Goal: Transaction & Acquisition: Book appointment/travel/reservation

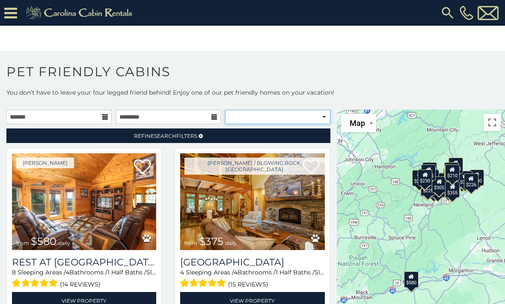
click at [290, 116] on select "**********" at bounding box center [277, 117] width 105 height 15
click at [271, 137] on link "Refine Search Filters" at bounding box center [168, 135] width 324 height 15
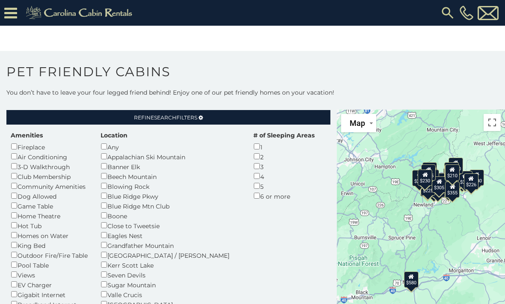
scroll to position [37, 0]
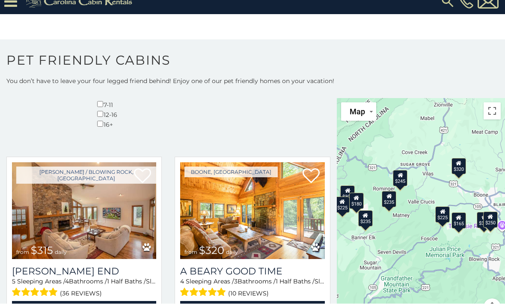
scroll to position [12, 0]
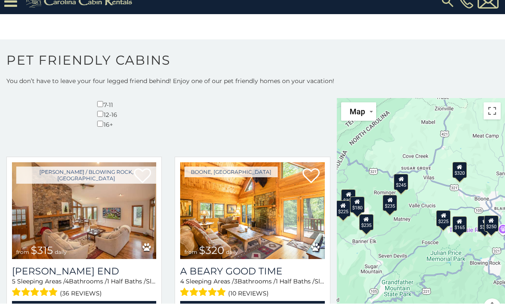
click at [462, 169] on icon at bounding box center [460, 167] width 6 height 6
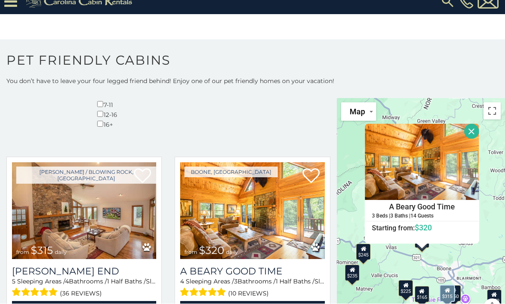
click at [120, 163] on img at bounding box center [84, 211] width 144 height 97
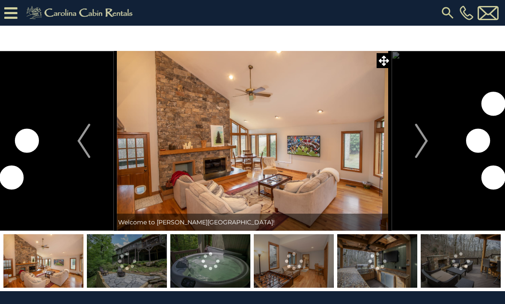
click at [425, 141] on img "Next" at bounding box center [421, 141] width 13 height 34
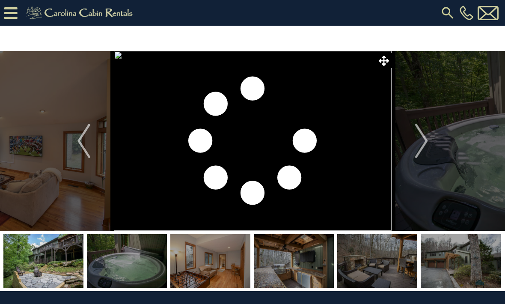
click at [456, 262] on img at bounding box center [461, 260] width 80 height 53
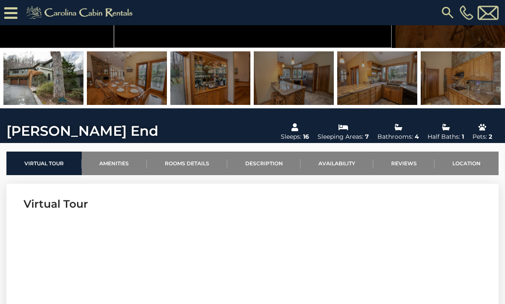
scroll to position [157, 0]
click at [470, 77] on img at bounding box center [461, 77] width 80 height 53
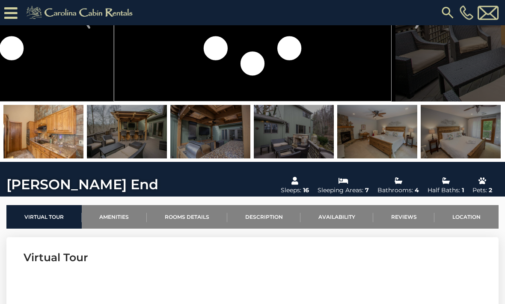
scroll to position [104, 0]
click at [322, 135] on img at bounding box center [294, 131] width 80 height 53
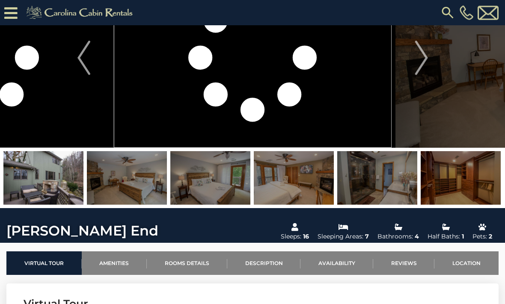
scroll to position [0, 0]
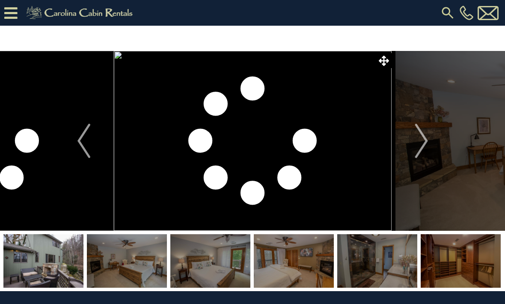
click at [357, 267] on img at bounding box center [377, 260] width 80 height 53
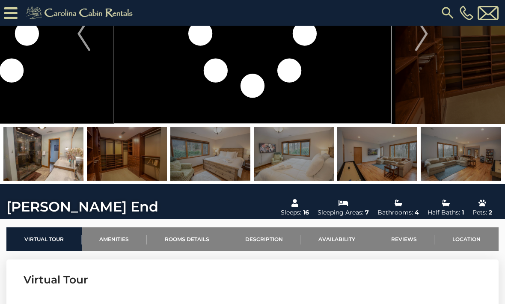
scroll to position [81, 0]
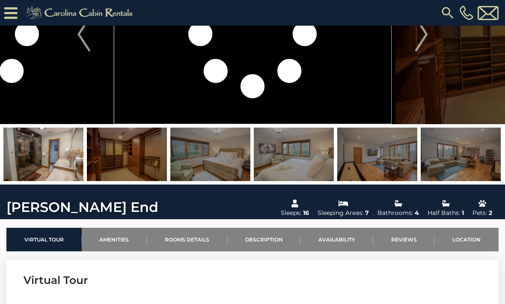
click at [69, 147] on img at bounding box center [43, 153] width 80 height 53
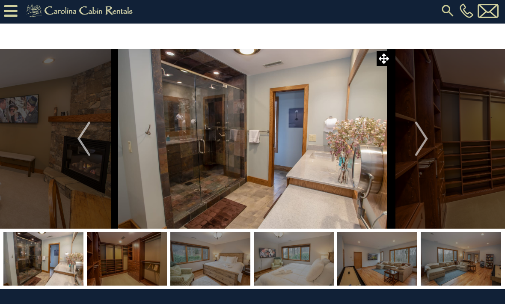
scroll to position [1, 0]
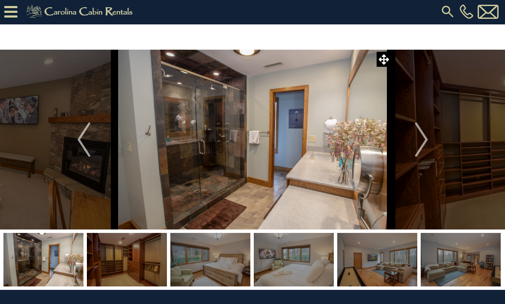
click at [424, 139] on img "Next" at bounding box center [421, 139] width 13 height 34
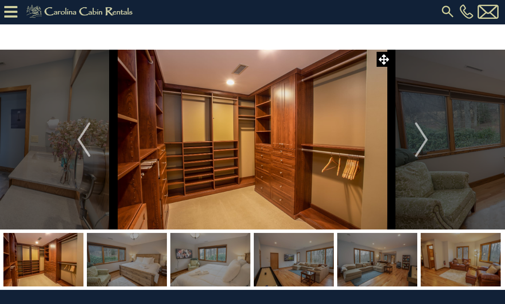
click at [416, 136] on img "Next" at bounding box center [421, 139] width 13 height 34
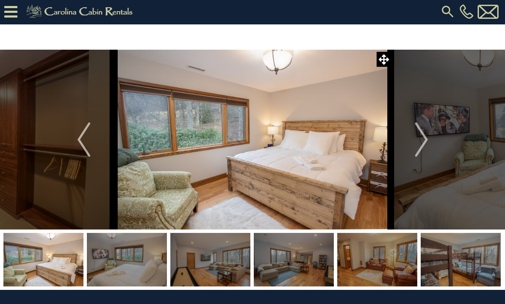
click at [404, 138] on button "Next" at bounding box center [421, 140] width 60 height 180
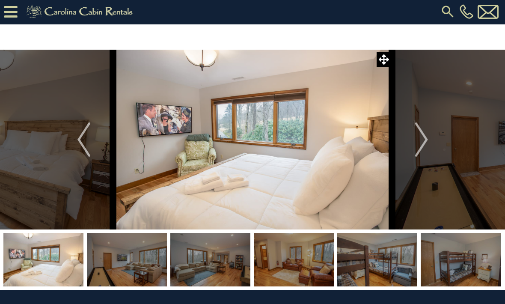
click at [412, 145] on button "Next" at bounding box center [421, 140] width 60 height 180
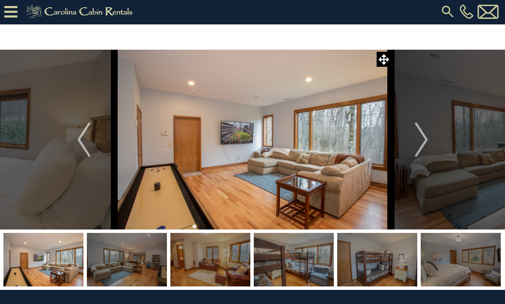
click at [423, 139] on img "Next" at bounding box center [421, 139] width 13 height 34
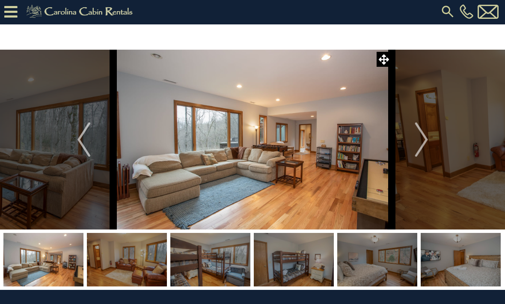
click at [424, 135] on img "Next" at bounding box center [421, 139] width 13 height 34
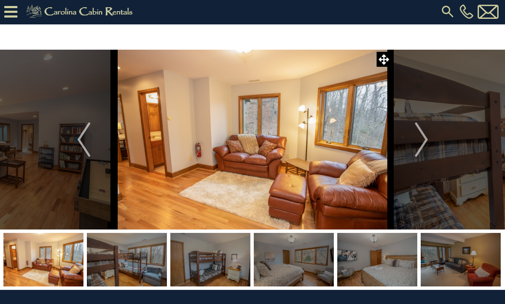
click at [424, 136] on img "Next" at bounding box center [421, 139] width 13 height 34
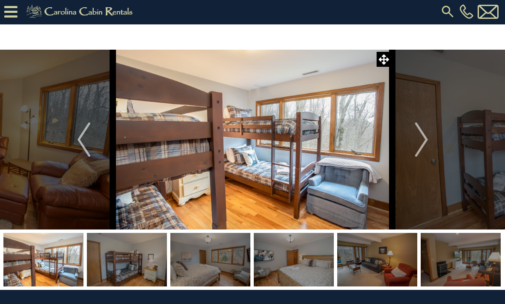
click at [430, 137] on button "Next" at bounding box center [421, 140] width 60 height 180
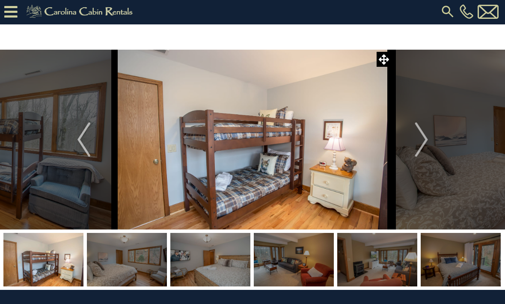
click at [427, 147] on img "Next" at bounding box center [421, 139] width 13 height 34
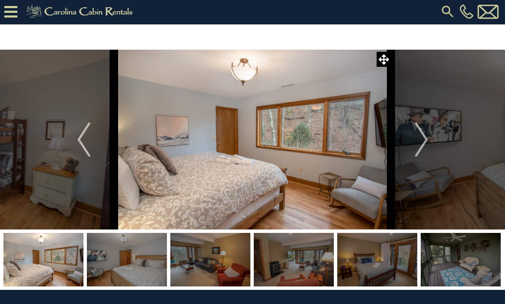
click at [424, 142] on img "Next" at bounding box center [421, 139] width 13 height 34
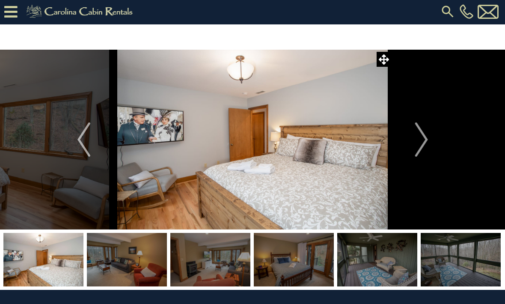
click at [424, 138] on img "Next" at bounding box center [421, 139] width 13 height 34
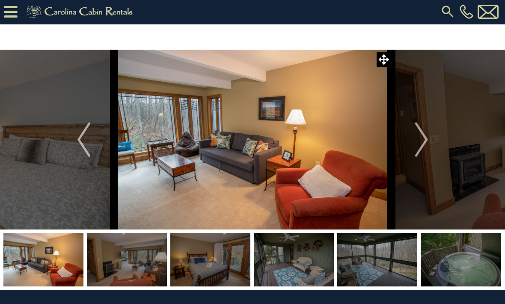
click at [425, 146] on img "Next" at bounding box center [421, 139] width 13 height 34
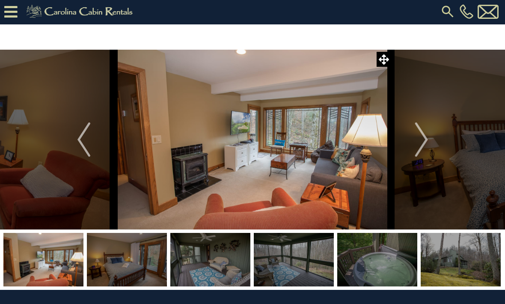
click at [421, 141] on img "Next" at bounding box center [421, 139] width 13 height 34
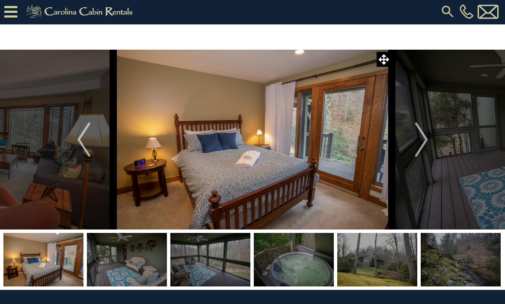
click at [416, 141] on img "Next" at bounding box center [421, 139] width 13 height 34
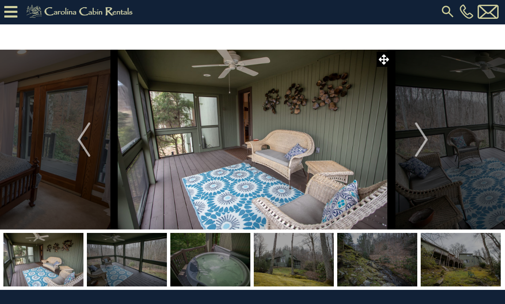
click at [427, 139] on img "Next" at bounding box center [421, 139] width 13 height 34
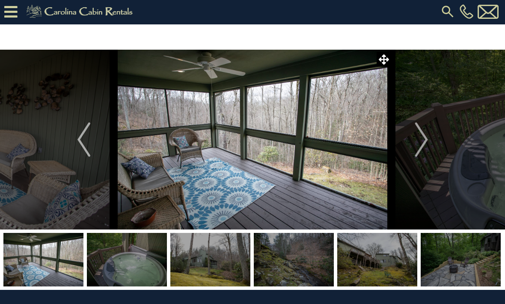
click at [416, 139] on img "Next" at bounding box center [421, 139] width 13 height 34
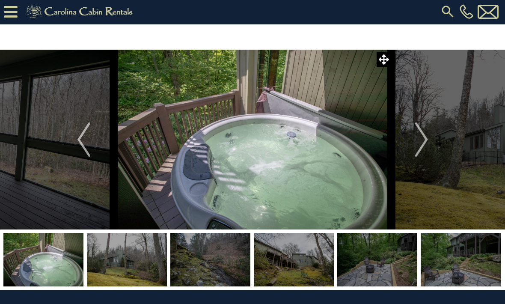
click at [421, 132] on img "Next" at bounding box center [421, 139] width 13 height 34
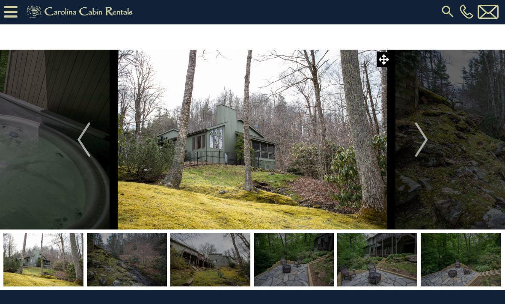
click at [424, 137] on img "Next" at bounding box center [421, 139] width 13 height 34
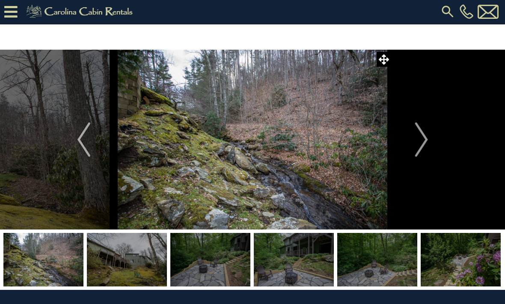
click at [421, 136] on img "Next" at bounding box center [421, 139] width 13 height 34
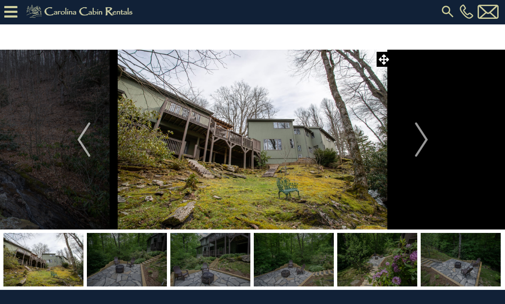
click at [423, 138] on img "Next" at bounding box center [421, 139] width 13 height 34
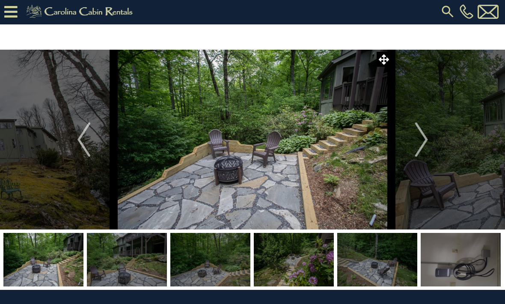
click at [419, 144] on img "Next" at bounding box center [421, 139] width 13 height 34
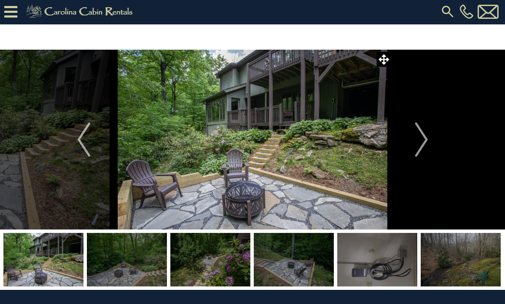
click at [424, 141] on img "Next" at bounding box center [421, 139] width 13 height 34
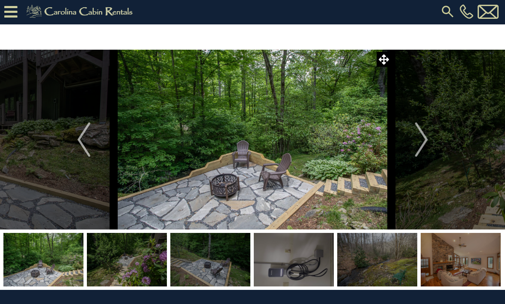
click at [425, 134] on img "Next" at bounding box center [421, 139] width 13 height 34
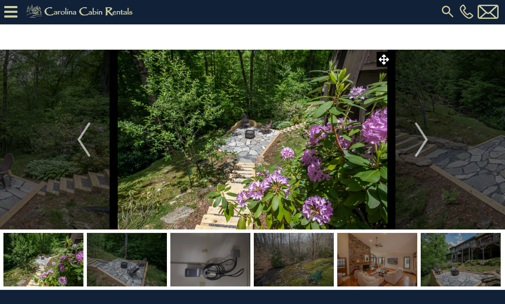
click at [422, 130] on img "Next" at bounding box center [421, 139] width 13 height 34
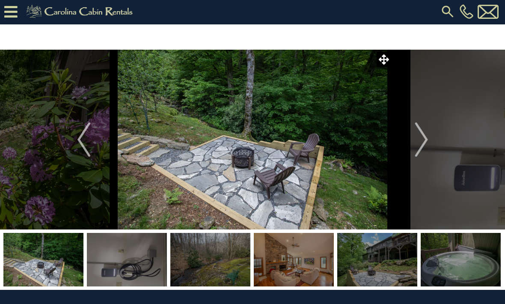
click at [421, 145] on img "Next" at bounding box center [421, 139] width 13 height 34
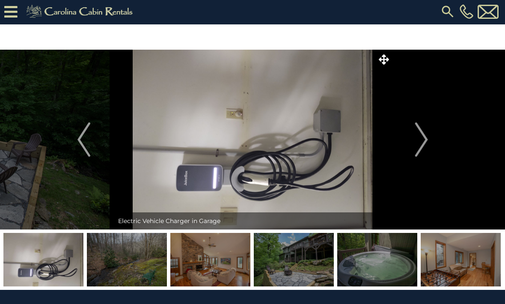
click at [424, 135] on img "Next" at bounding box center [421, 139] width 13 height 34
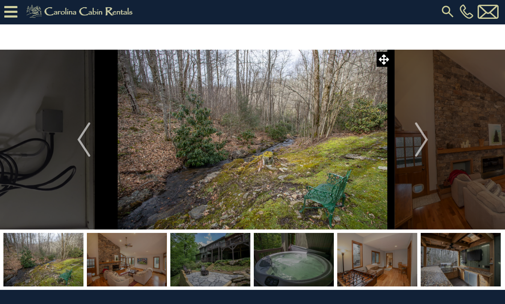
click at [421, 134] on img "Next" at bounding box center [421, 139] width 13 height 34
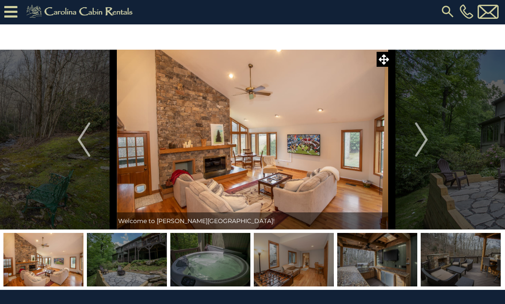
click at [431, 133] on button "Next" at bounding box center [421, 140] width 60 height 180
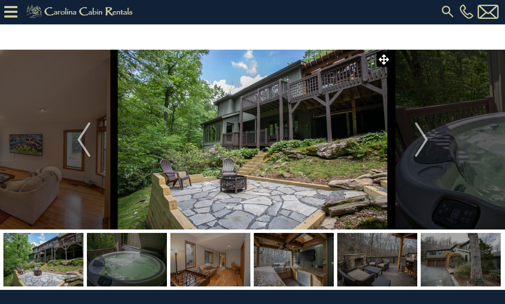
click at [422, 142] on img "Next" at bounding box center [421, 139] width 13 height 34
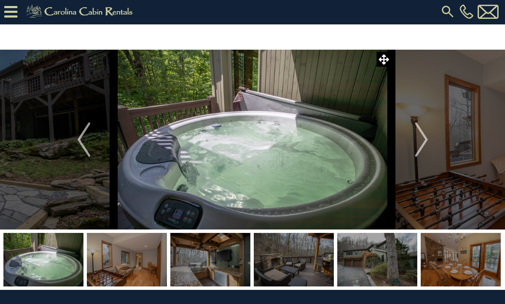
click at [424, 138] on img "Next" at bounding box center [421, 139] width 13 height 34
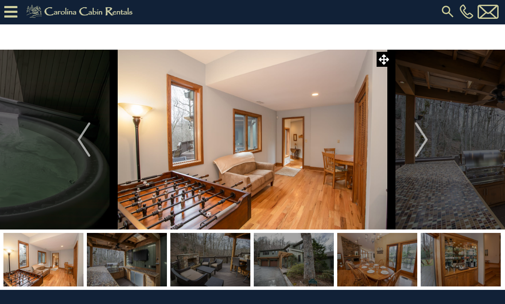
click at [416, 137] on img "Next" at bounding box center [421, 139] width 13 height 34
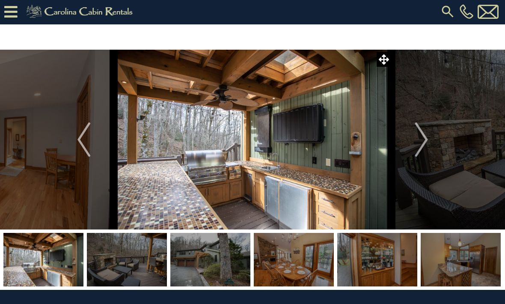
click at [423, 142] on img "Next" at bounding box center [421, 139] width 13 height 34
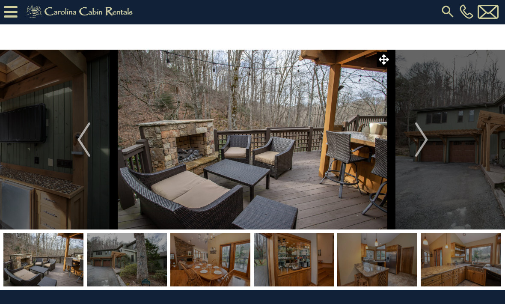
click at [416, 139] on img "Next" at bounding box center [421, 139] width 13 height 34
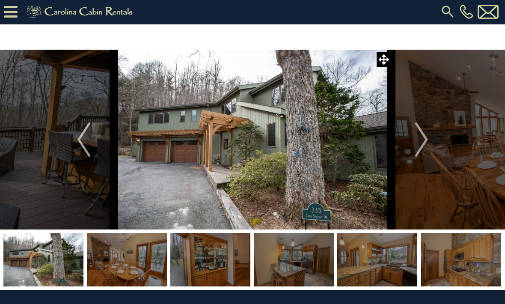
click at [414, 134] on button "Next" at bounding box center [421, 140] width 60 height 180
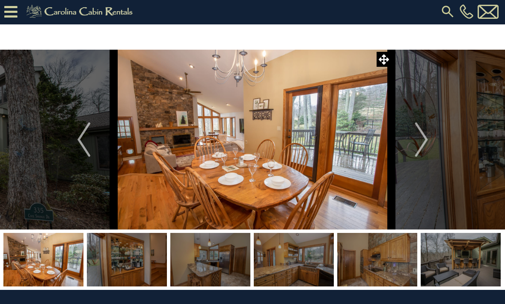
click at [424, 146] on img "Next" at bounding box center [421, 139] width 13 height 34
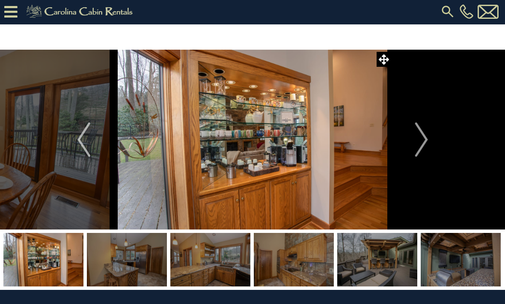
click at [430, 143] on button "Next" at bounding box center [421, 140] width 60 height 180
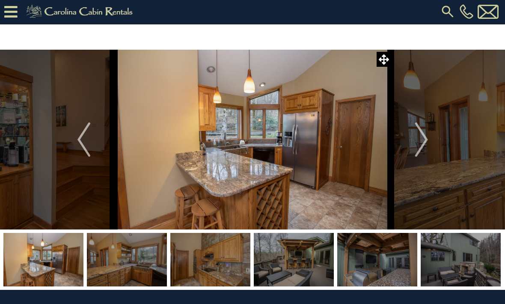
click at [424, 142] on img "Next" at bounding box center [421, 139] width 13 height 34
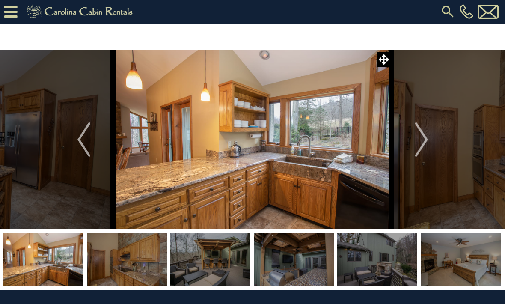
click at [424, 137] on img "Next" at bounding box center [421, 139] width 13 height 34
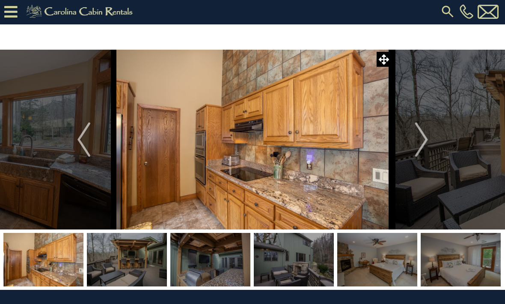
click at [90, 142] on img "Previous" at bounding box center [83, 139] width 13 height 34
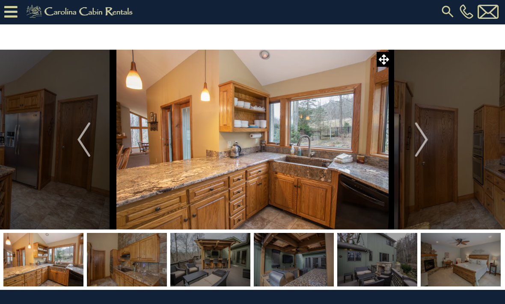
click at [422, 140] on img "Next" at bounding box center [421, 139] width 13 height 34
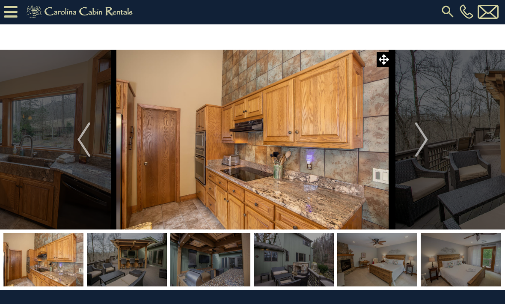
click at [427, 141] on img "Next" at bounding box center [421, 139] width 13 height 34
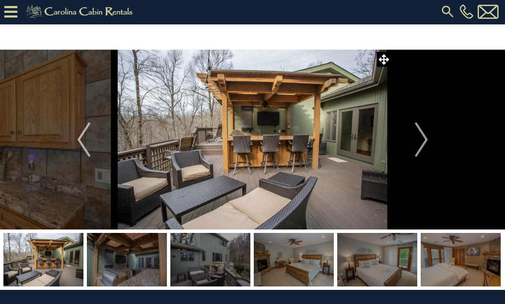
click at [424, 142] on img "Next" at bounding box center [421, 139] width 13 height 34
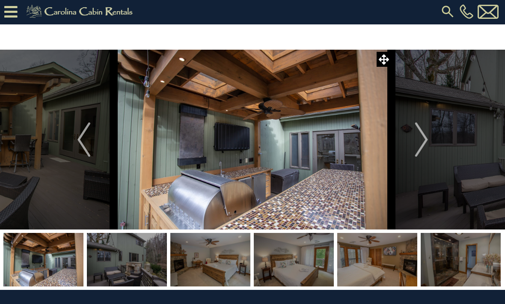
click at [421, 145] on img "Next" at bounding box center [421, 139] width 13 height 34
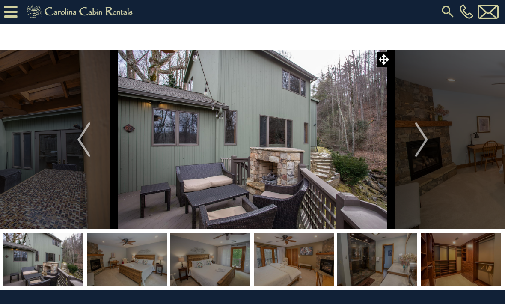
click at [416, 141] on img "Next" at bounding box center [421, 139] width 13 height 34
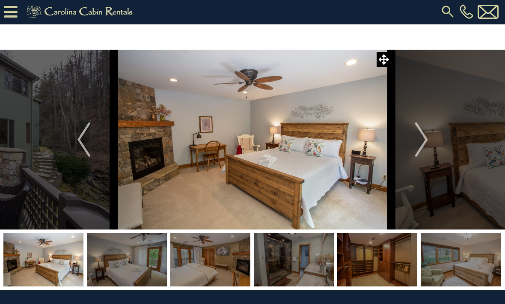
click at [425, 145] on img "Next" at bounding box center [421, 139] width 13 height 34
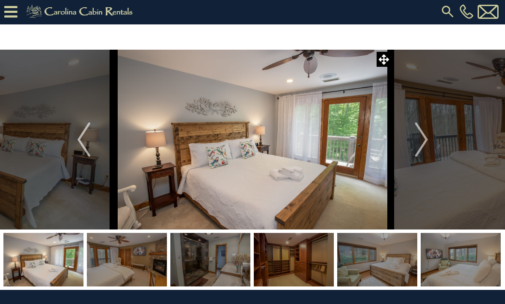
click at [429, 146] on button "Next" at bounding box center [421, 140] width 60 height 180
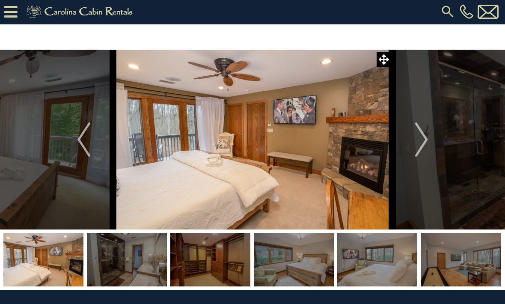
click at [419, 143] on img "Next" at bounding box center [421, 139] width 13 height 34
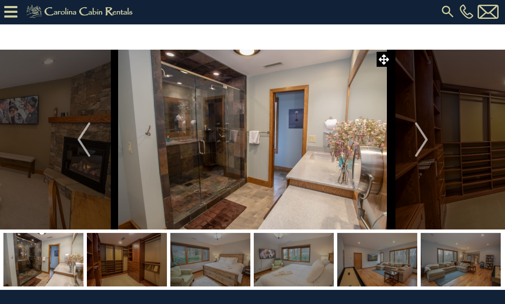
click at [420, 142] on img "Next" at bounding box center [421, 139] width 13 height 34
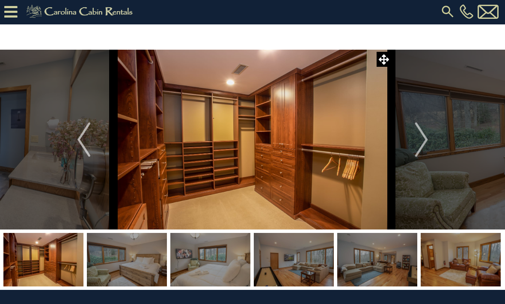
click at [415, 145] on img "Next" at bounding box center [421, 139] width 13 height 34
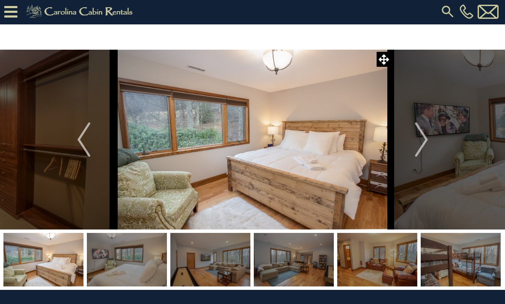
click at [421, 137] on img "Next" at bounding box center [421, 139] width 13 height 34
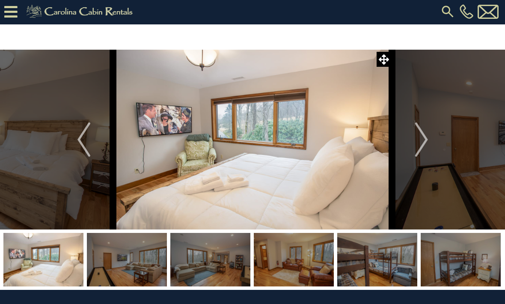
click at [412, 145] on button "Next" at bounding box center [421, 140] width 60 height 180
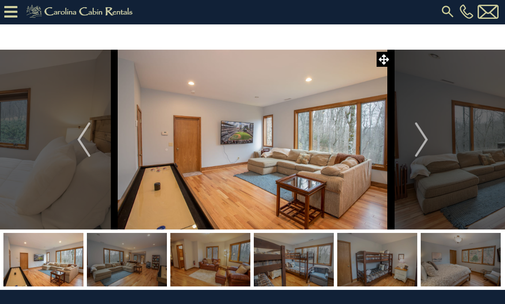
click at [421, 137] on img "Next" at bounding box center [421, 139] width 13 height 34
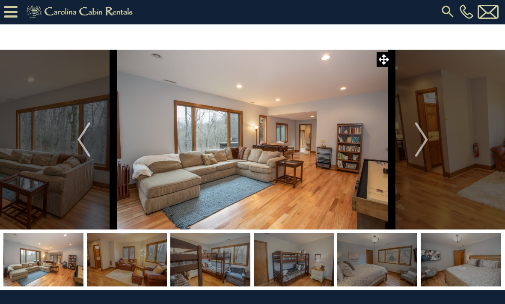
click at [419, 136] on img "Next" at bounding box center [421, 139] width 13 height 34
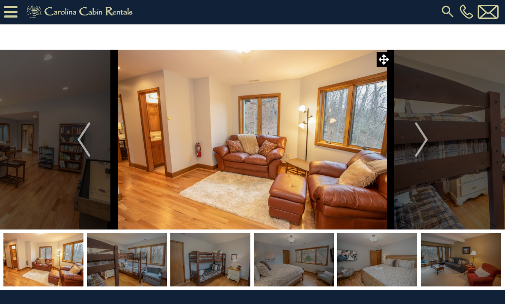
click at [420, 142] on img "Next" at bounding box center [421, 139] width 13 height 34
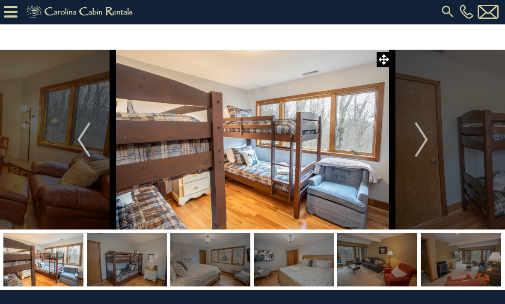
click at [417, 148] on img "Next" at bounding box center [421, 139] width 13 height 34
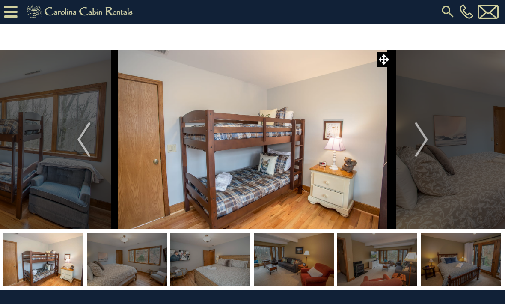
click at [418, 146] on img "Next" at bounding box center [421, 139] width 13 height 34
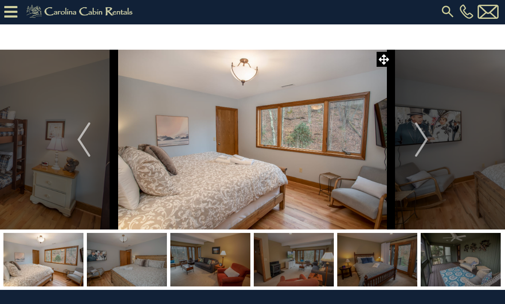
click at [410, 144] on button "Next" at bounding box center [421, 140] width 60 height 180
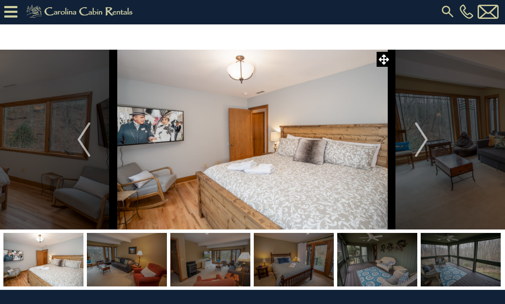
click at [414, 139] on button "Next" at bounding box center [421, 140] width 60 height 180
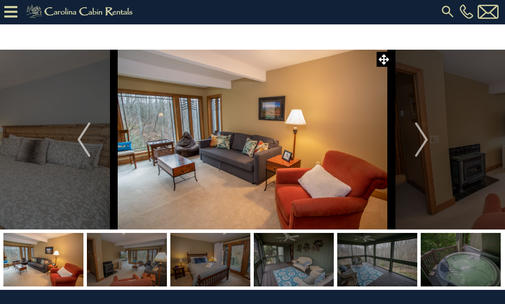
click at [419, 132] on img "Next" at bounding box center [421, 139] width 13 height 34
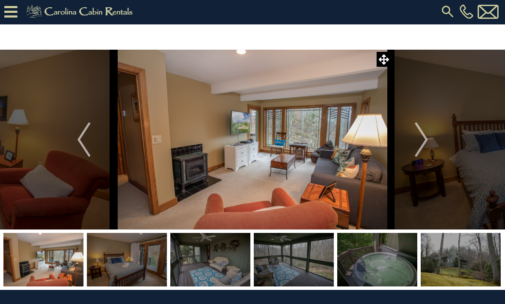
click at [418, 138] on img "Next" at bounding box center [421, 139] width 13 height 34
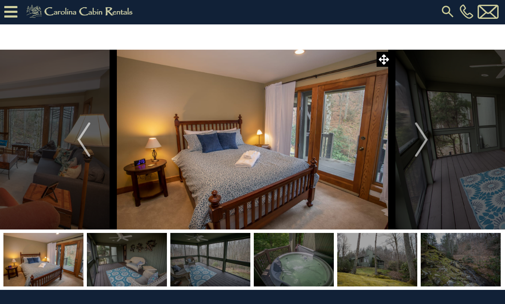
click at [421, 144] on img "Next" at bounding box center [421, 139] width 13 height 34
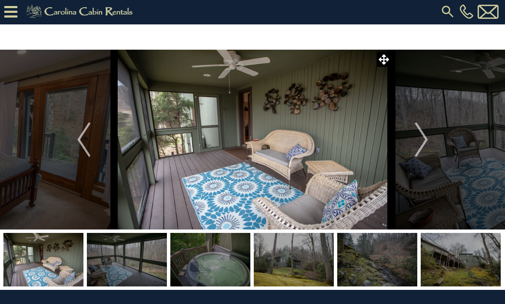
click at [415, 148] on button "Next" at bounding box center [421, 140] width 60 height 180
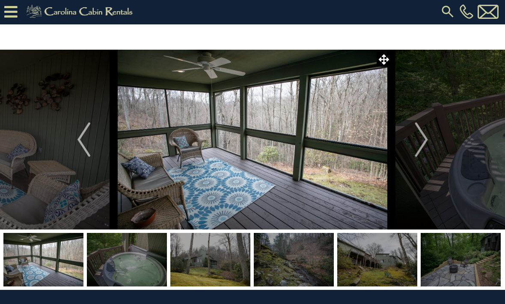
click at [417, 145] on img "Next" at bounding box center [421, 139] width 13 height 34
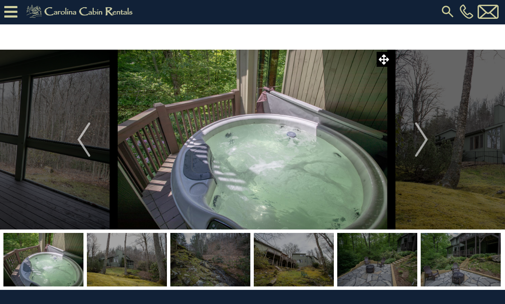
click at [417, 136] on img "Next" at bounding box center [421, 139] width 13 height 34
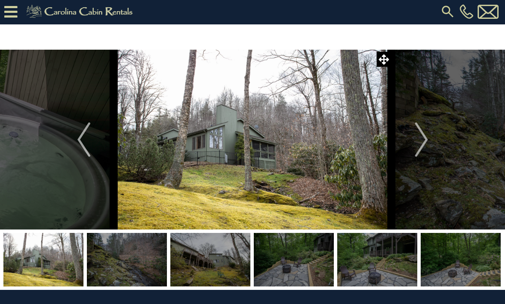
click at [405, 138] on button "Next" at bounding box center [421, 140] width 60 height 180
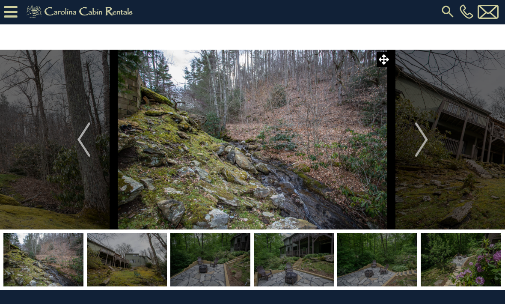
click at [412, 144] on button "Next" at bounding box center [421, 140] width 60 height 180
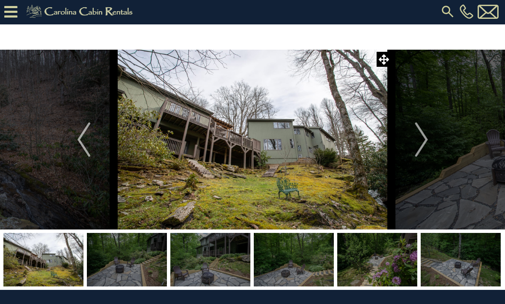
click at [406, 149] on button "Next" at bounding box center [421, 140] width 60 height 180
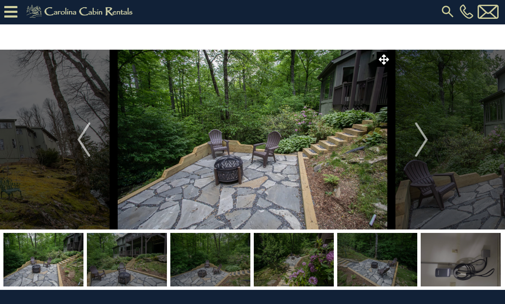
scroll to position [0, 0]
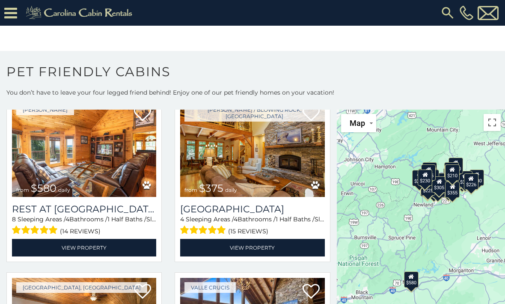
scroll to position [53, 0]
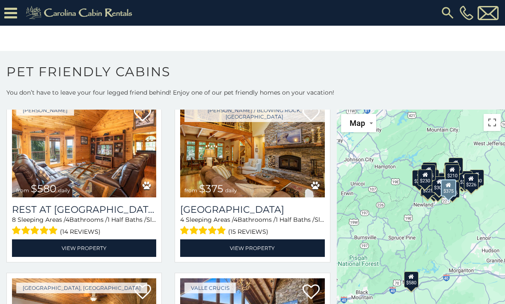
click at [296, 168] on img at bounding box center [252, 149] width 144 height 97
click at [294, 215] on h3 "Mountain Song Lodge" at bounding box center [252, 210] width 144 height 12
click at [293, 162] on img at bounding box center [252, 149] width 144 height 97
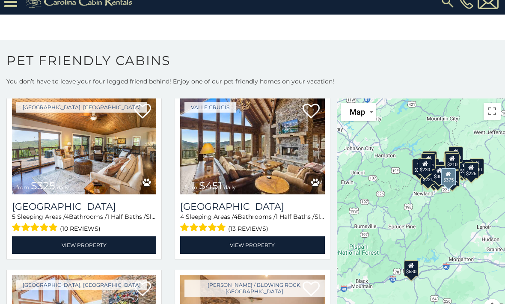
scroll to position [221, 0]
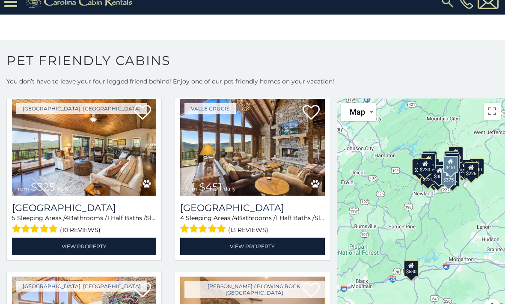
click at [301, 172] on img at bounding box center [252, 147] width 144 height 97
click at [317, 233] on div "(13 reviews)" at bounding box center [252, 228] width 144 height 13
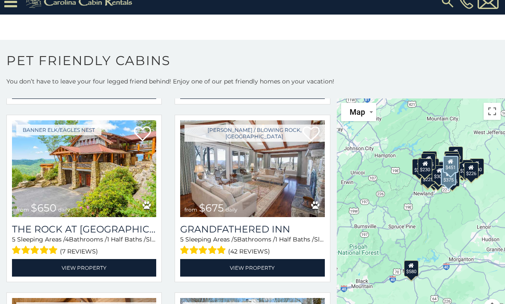
scroll to position [910, 0]
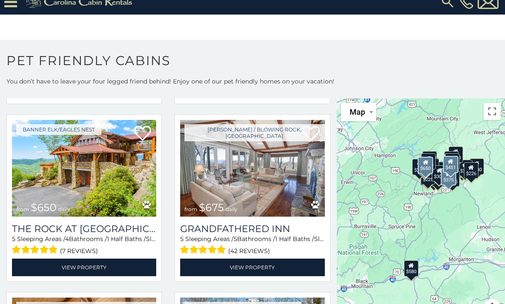
click at [108, 190] on img at bounding box center [84, 168] width 144 height 97
click at [118, 206] on img at bounding box center [84, 168] width 144 height 97
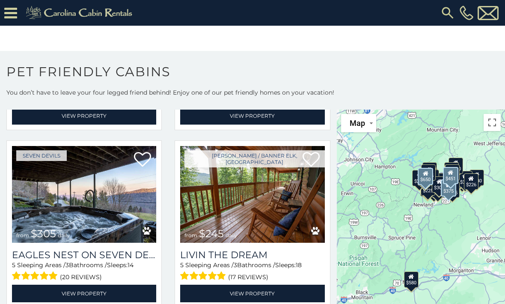
scroll to position [2176, 0]
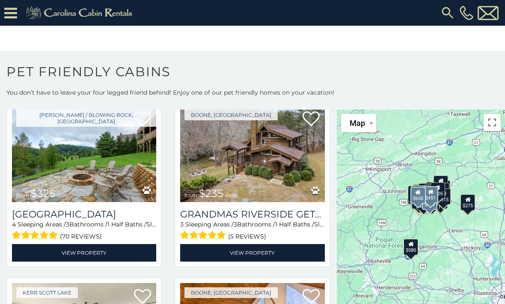
scroll to position [2892, 0]
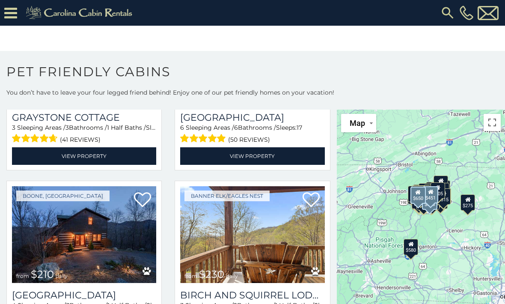
click at [446, 8] on img at bounding box center [447, 12] width 15 height 15
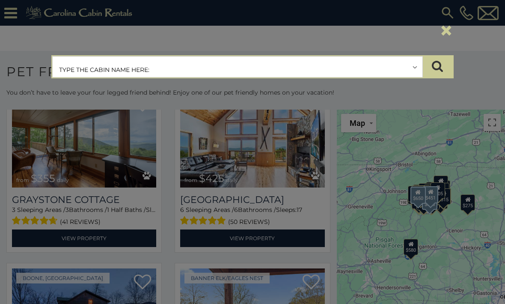
scroll to position [2371, 0]
click at [145, 68] on input "text" at bounding box center [238, 66] width 370 height 21
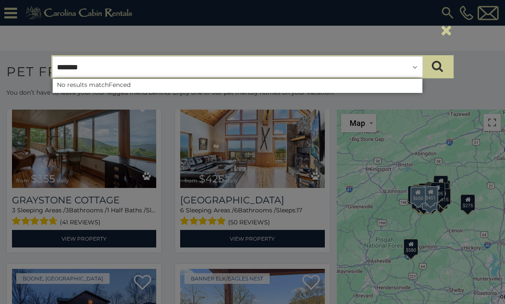
type input "********"
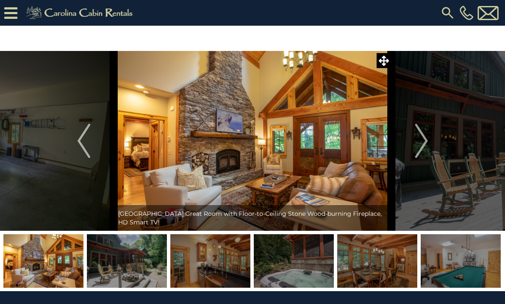
click at [424, 138] on img "Next" at bounding box center [421, 141] width 13 height 34
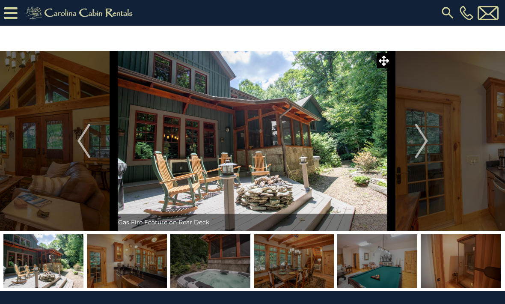
click at [421, 136] on img "Next" at bounding box center [421, 141] width 13 height 34
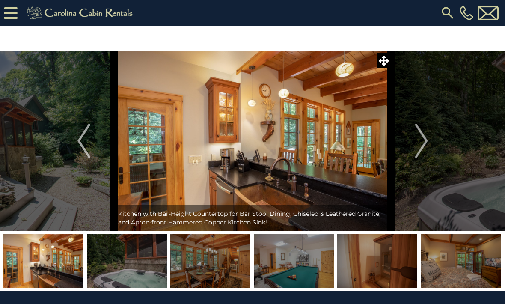
click at [421, 137] on img "Next" at bounding box center [421, 141] width 13 height 34
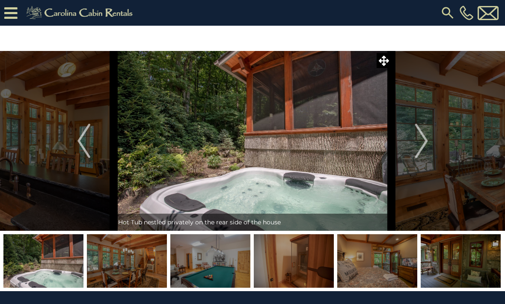
click at [418, 141] on img "Next" at bounding box center [421, 141] width 13 height 34
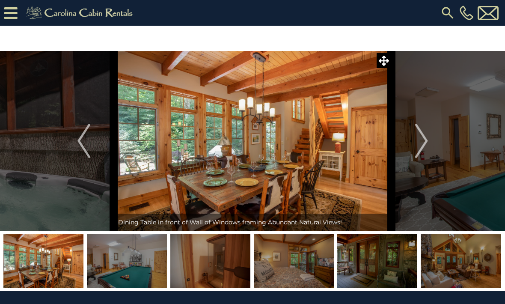
click at [427, 141] on img "Next" at bounding box center [421, 141] width 13 height 34
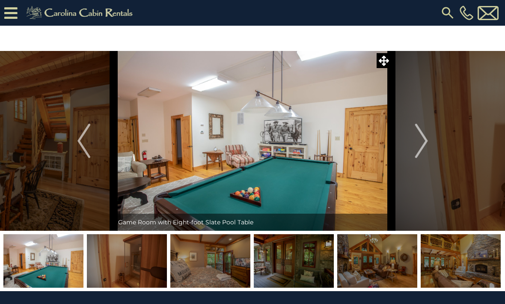
click at [423, 145] on img "Next" at bounding box center [421, 141] width 13 height 34
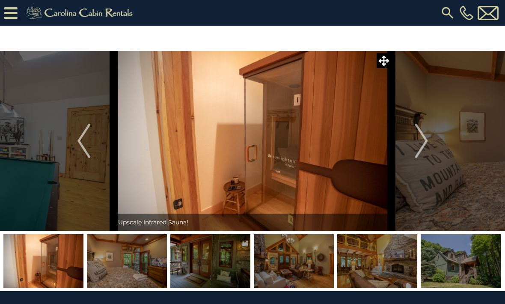
click at [429, 145] on button "Next" at bounding box center [421, 141] width 60 height 180
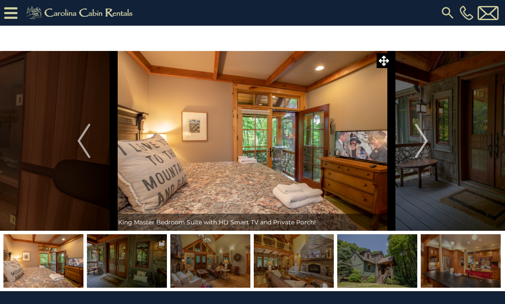
click at [424, 144] on img "Next" at bounding box center [421, 141] width 13 height 34
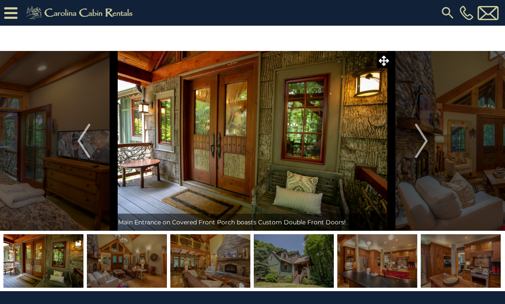
click at [431, 139] on button "Next" at bounding box center [421, 141] width 60 height 180
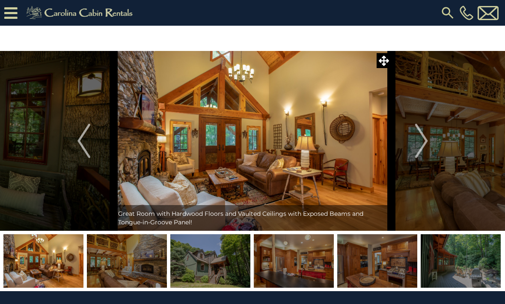
click at [427, 145] on img "Next" at bounding box center [421, 141] width 13 height 34
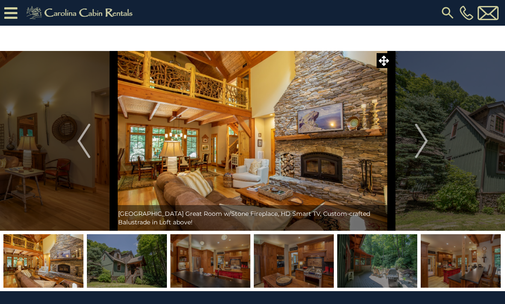
click at [429, 149] on button "Next" at bounding box center [421, 141] width 60 height 180
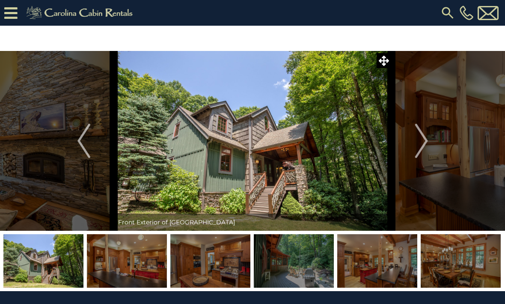
click at [422, 150] on img "Next" at bounding box center [421, 141] width 13 height 34
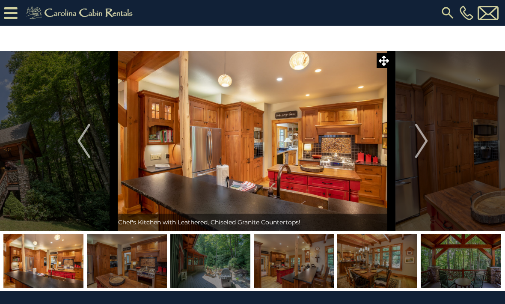
click at [427, 141] on img "Next" at bounding box center [421, 141] width 13 height 34
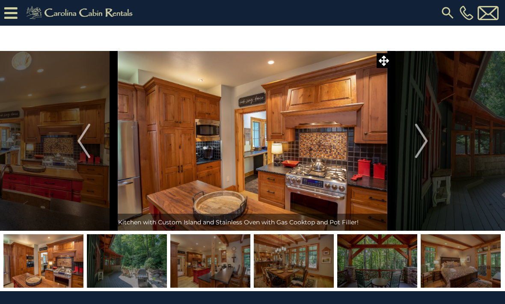
click at [425, 144] on img "Next" at bounding box center [421, 141] width 13 height 34
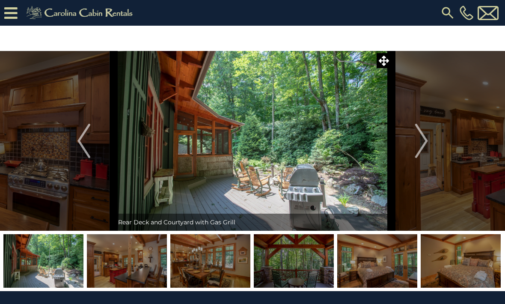
click at [417, 145] on img "Next" at bounding box center [421, 141] width 13 height 34
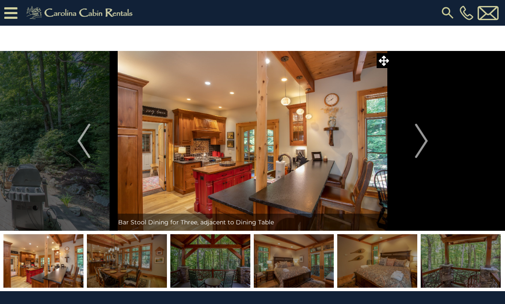
click at [429, 139] on button "Next" at bounding box center [421, 141] width 60 height 180
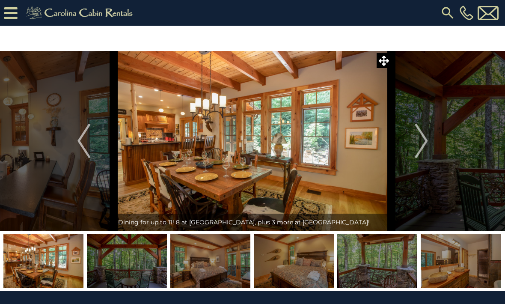
click at [423, 143] on img "Next" at bounding box center [421, 141] width 13 height 34
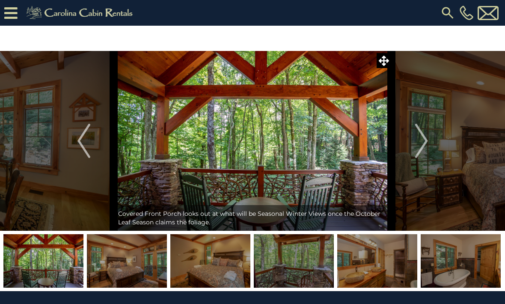
click at [429, 147] on button "Next" at bounding box center [421, 141] width 60 height 180
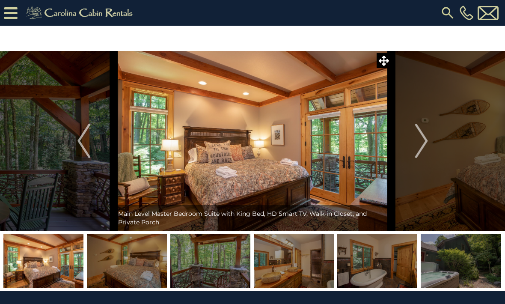
click at [425, 151] on img "Next" at bounding box center [421, 141] width 13 height 34
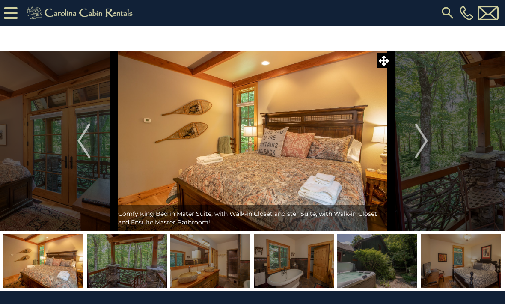
click at [430, 144] on button "Next" at bounding box center [421, 141] width 60 height 180
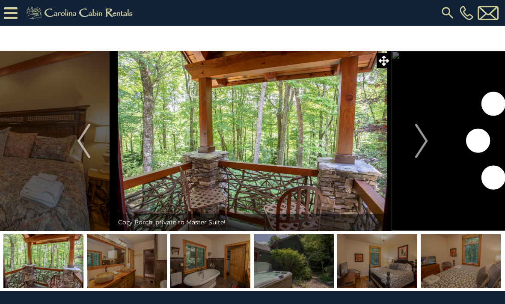
click at [425, 143] on img "Next" at bounding box center [421, 141] width 13 height 34
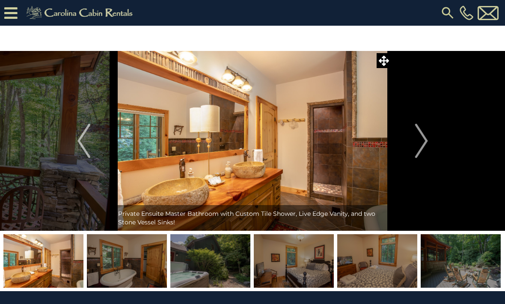
click at [425, 139] on img "Next" at bounding box center [421, 141] width 13 height 34
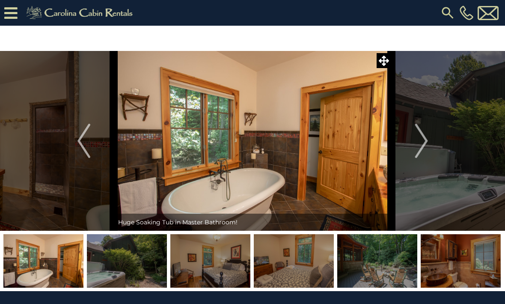
click at [427, 141] on img "Next" at bounding box center [421, 141] width 13 height 34
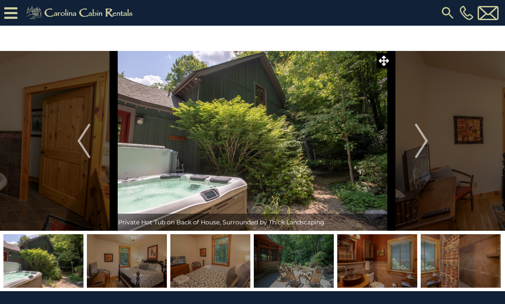
click at [431, 144] on button "Next" at bounding box center [421, 141] width 60 height 180
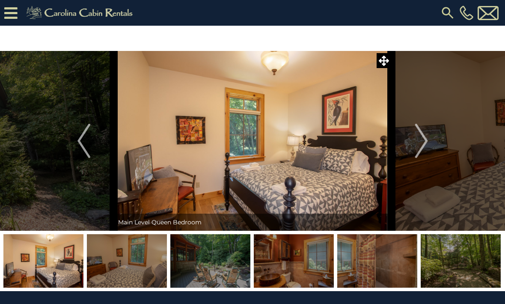
click at [430, 140] on button "Next" at bounding box center [421, 141] width 60 height 180
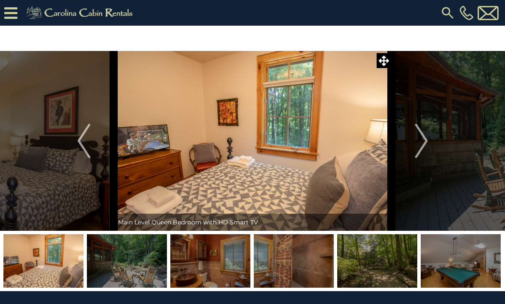
click at [423, 136] on img "Next" at bounding box center [421, 141] width 13 height 34
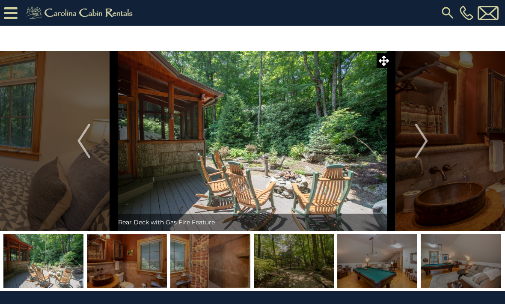
click at [425, 142] on img "Next" at bounding box center [421, 141] width 13 height 34
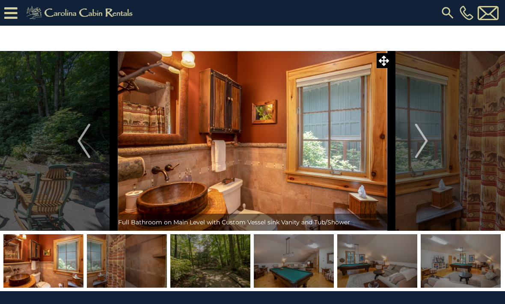
click at [423, 146] on img "Next" at bounding box center [421, 141] width 13 height 34
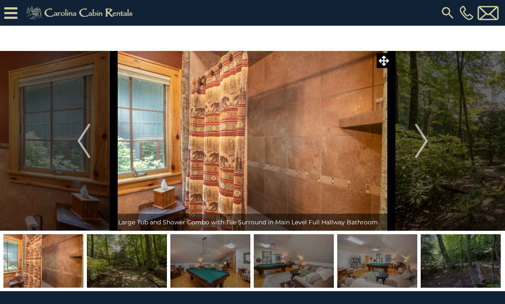
click at [425, 142] on img "Next" at bounding box center [421, 141] width 13 height 34
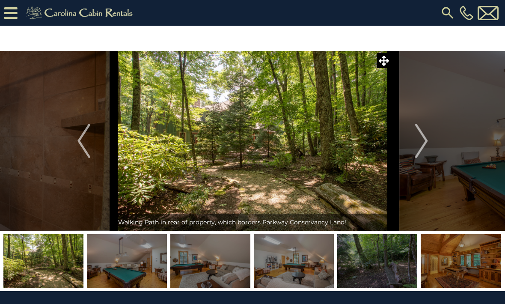
click at [423, 142] on img "Next" at bounding box center [421, 141] width 13 height 34
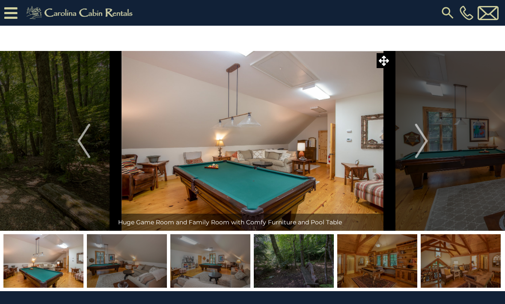
click at [94, 145] on button "Previous" at bounding box center [84, 141] width 60 height 180
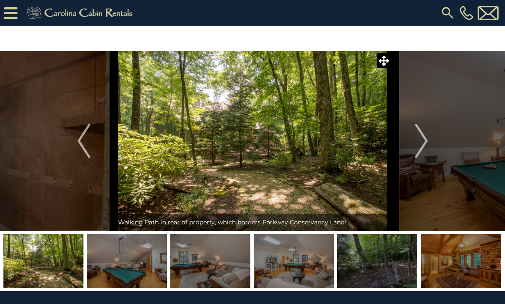
click at [412, 146] on button "Next" at bounding box center [421, 141] width 60 height 180
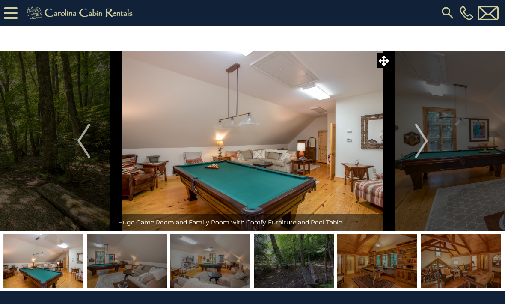
click at [423, 143] on img "Next" at bounding box center [421, 141] width 13 height 34
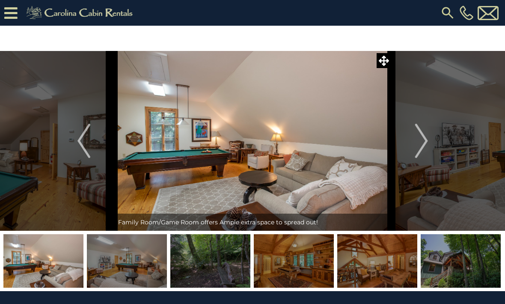
click at [422, 138] on img "Next" at bounding box center [421, 141] width 13 height 34
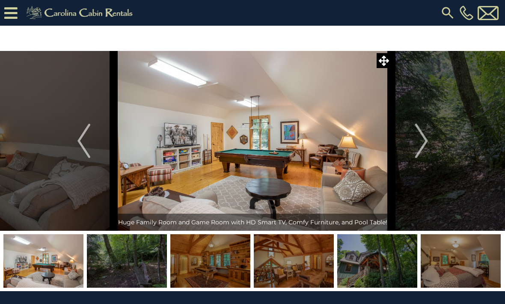
click at [425, 137] on img "Next" at bounding box center [421, 141] width 13 height 34
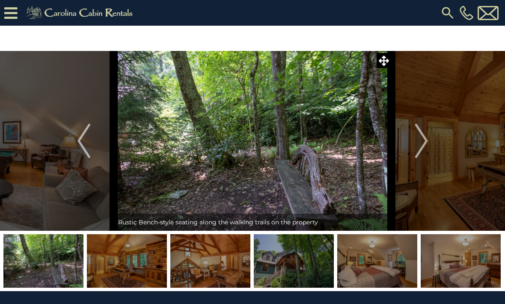
click at [422, 148] on img "Next" at bounding box center [421, 141] width 13 height 34
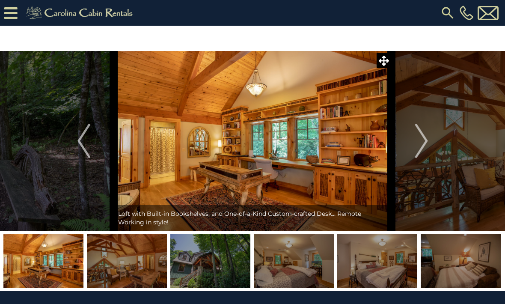
click at [423, 156] on img "Next" at bounding box center [421, 141] width 13 height 34
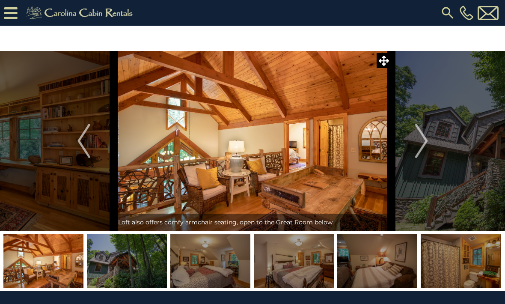
click at [424, 143] on img "Next" at bounding box center [421, 141] width 13 height 34
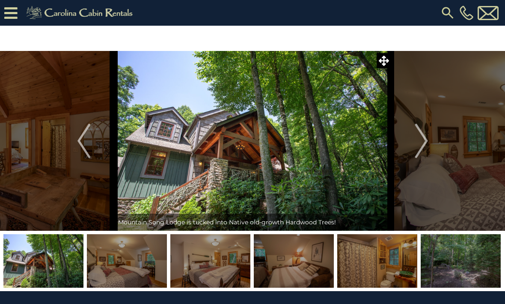
click at [425, 144] on img "Next" at bounding box center [421, 141] width 13 height 34
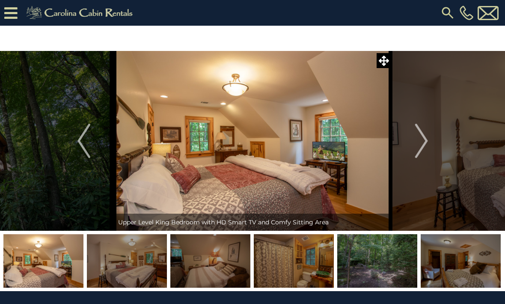
click at [439, 145] on button "Next" at bounding box center [421, 141] width 60 height 180
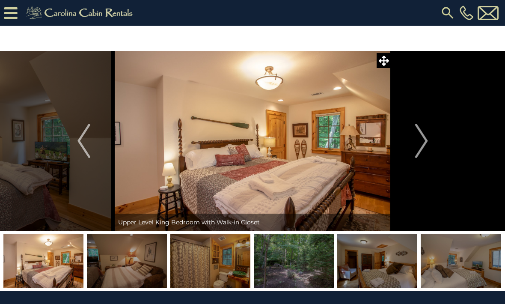
click at [424, 145] on img "Next" at bounding box center [421, 141] width 13 height 34
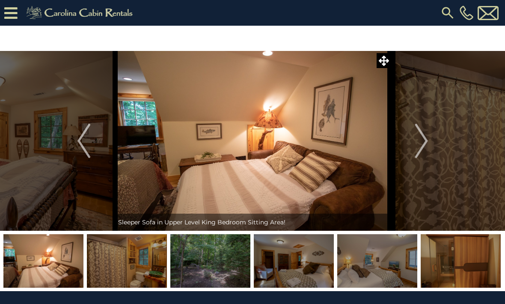
click at [421, 139] on img "Next" at bounding box center [421, 141] width 13 height 34
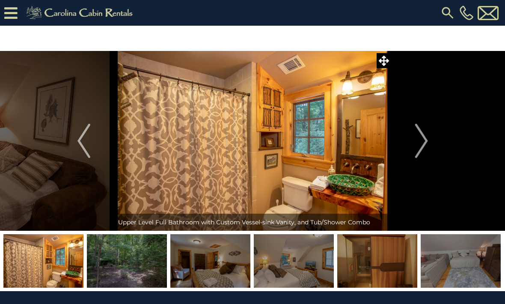
click at [418, 145] on img "Next" at bounding box center [421, 141] width 13 height 34
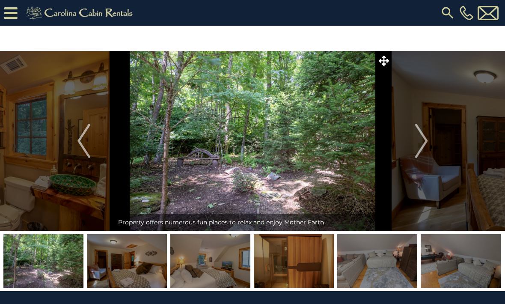
click at [421, 140] on img "Next" at bounding box center [421, 141] width 13 height 34
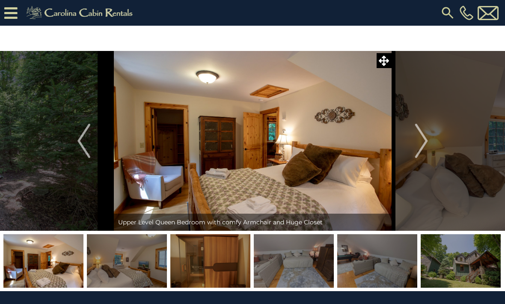
click at [423, 136] on img "Next" at bounding box center [421, 141] width 13 height 34
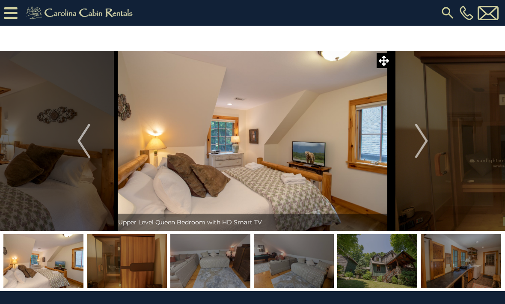
click at [421, 140] on img "Next" at bounding box center [421, 141] width 13 height 34
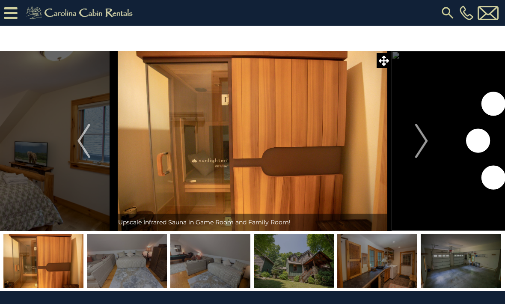
click at [423, 146] on img "Next" at bounding box center [421, 141] width 13 height 34
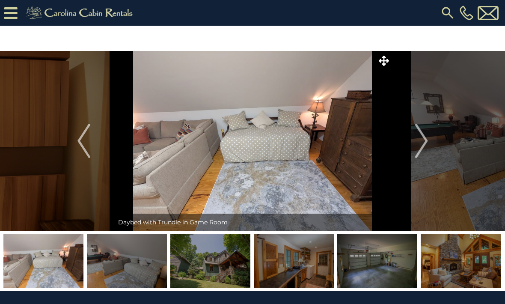
click at [424, 149] on img "Next" at bounding box center [421, 141] width 13 height 34
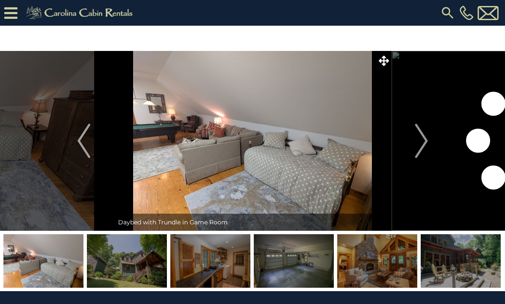
click at [421, 145] on img "Next" at bounding box center [421, 141] width 13 height 34
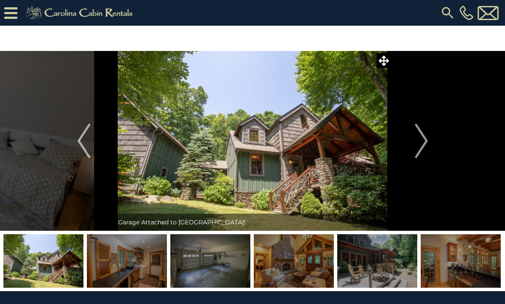
click at [421, 140] on img "Next" at bounding box center [421, 141] width 13 height 34
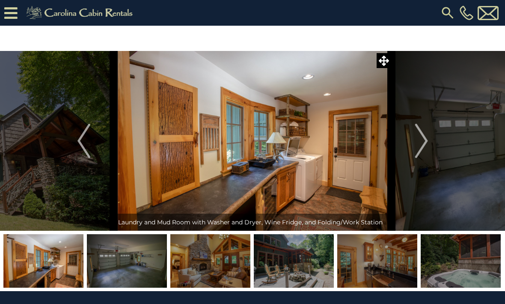
click at [427, 136] on img "Next" at bounding box center [421, 141] width 13 height 34
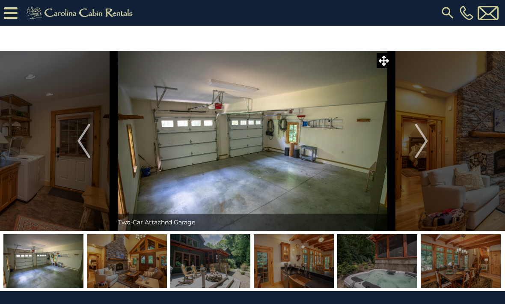
click at [415, 145] on button "Next" at bounding box center [421, 141] width 60 height 180
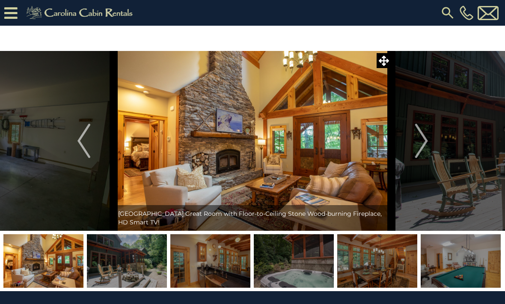
click at [414, 147] on button "Next" at bounding box center [421, 141] width 60 height 180
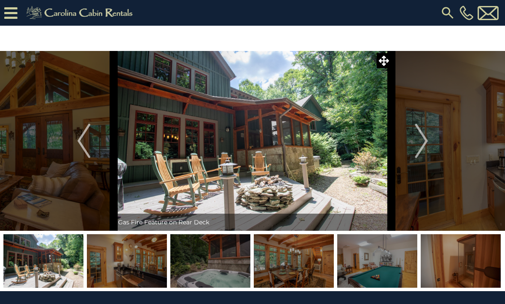
click at [412, 143] on button "Next" at bounding box center [421, 141] width 60 height 180
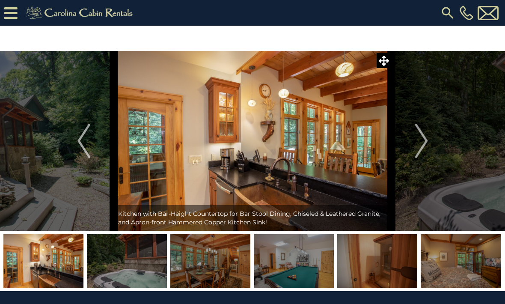
click at [419, 139] on img "Next" at bounding box center [421, 141] width 13 height 34
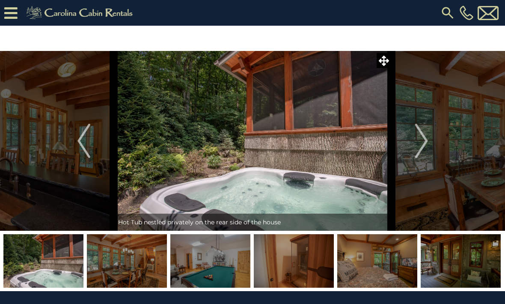
click at [412, 145] on button "Next" at bounding box center [421, 141] width 60 height 180
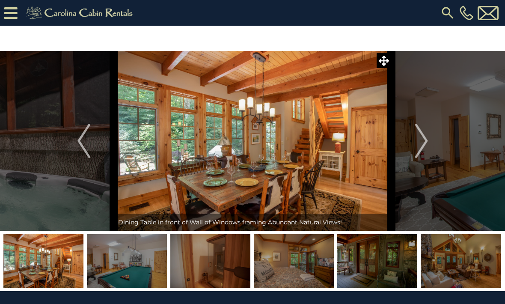
click at [410, 148] on button "Next" at bounding box center [421, 141] width 60 height 180
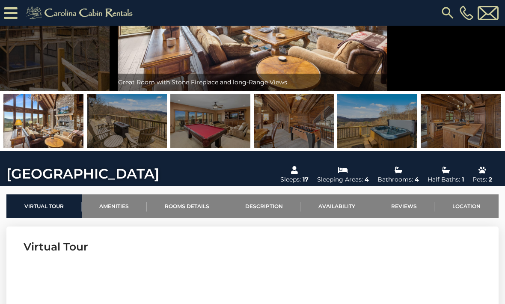
scroll to position [121, 0]
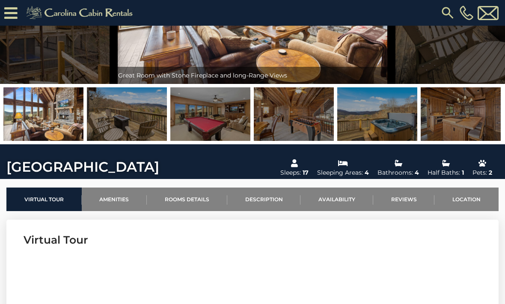
click at [119, 193] on link "Amenities" at bounding box center [114, 199] width 65 height 24
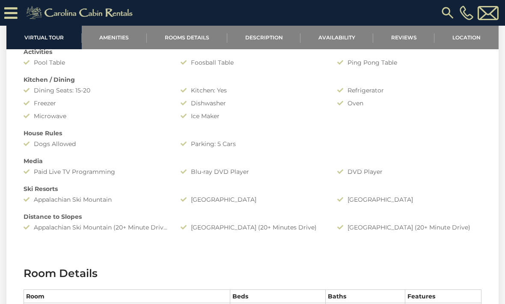
scroll to position [698, 0]
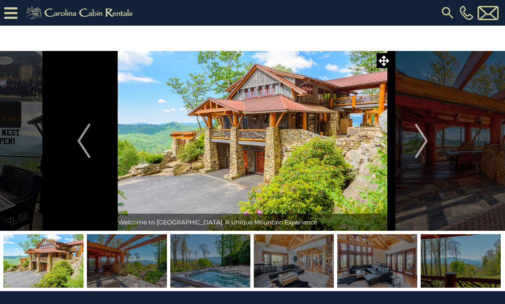
click at [417, 145] on img "Next" at bounding box center [421, 141] width 13 height 34
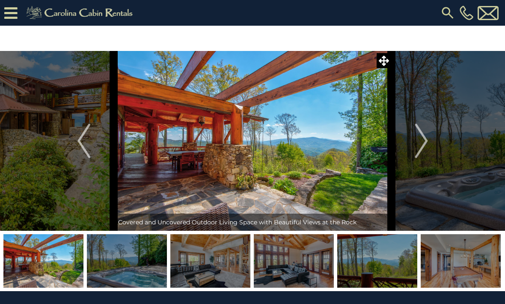
click at [419, 152] on img "Next" at bounding box center [421, 141] width 13 height 34
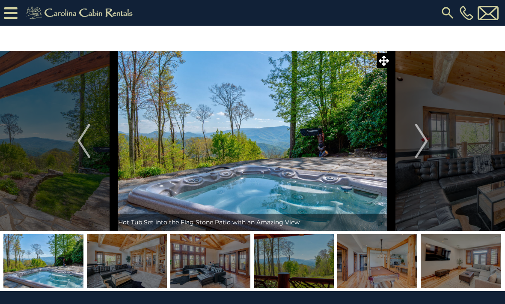
click at [421, 148] on img "Next" at bounding box center [421, 141] width 13 height 34
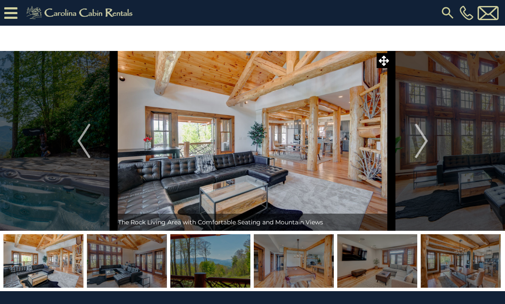
click at [420, 145] on img "Next" at bounding box center [421, 141] width 13 height 34
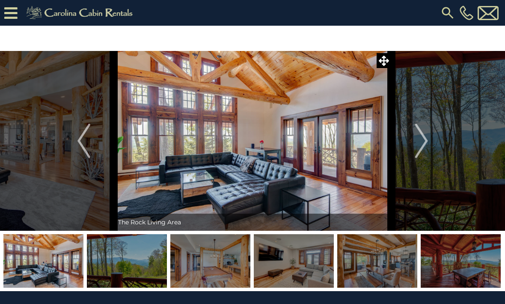
click at [427, 144] on img "Next" at bounding box center [421, 141] width 13 height 34
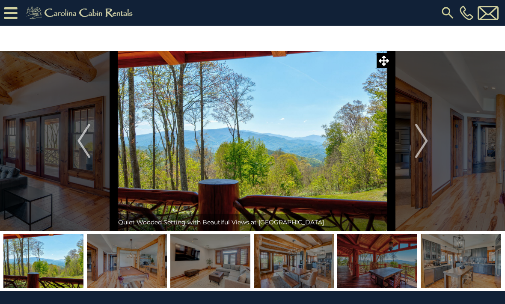
click at [422, 139] on img "Next" at bounding box center [421, 141] width 13 height 34
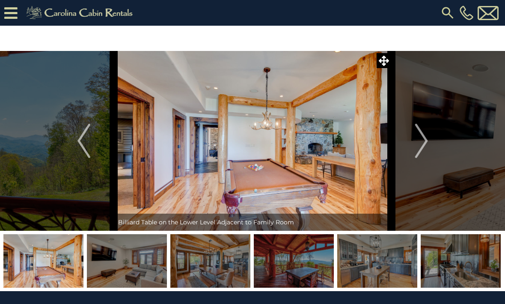
click at [424, 136] on img "Next" at bounding box center [421, 141] width 13 height 34
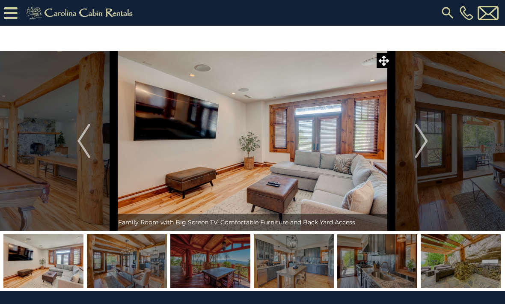
click at [426, 140] on img "Next" at bounding box center [421, 141] width 13 height 34
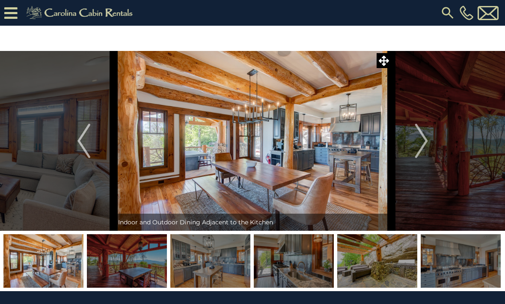
click at [427, 143] on img "Next" at bounding box center [421, 141] width 13 height 34
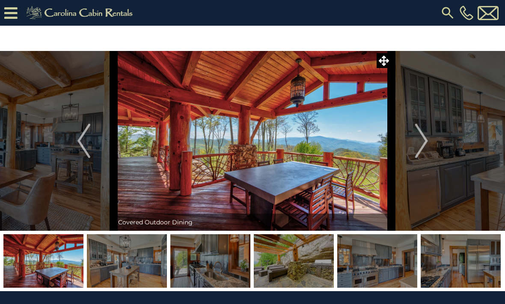
click at [420, 145] on img "Next" at bounding box center [421, 141] width 13 height 34
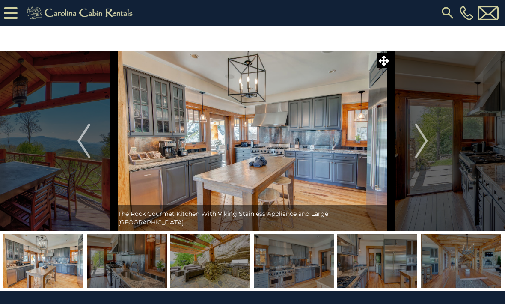
click at [424, 141] on img "Next" at bounding box center [421, 141] width 13 height 34
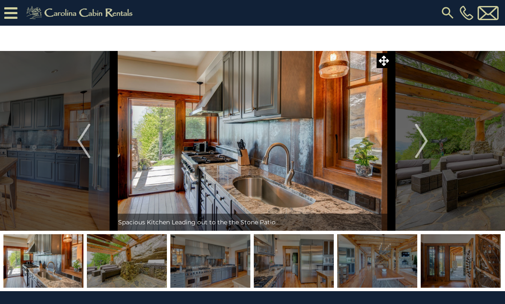
click at [427, 136] on img "Next" at bounding box center [421, 141] width 13 height 34
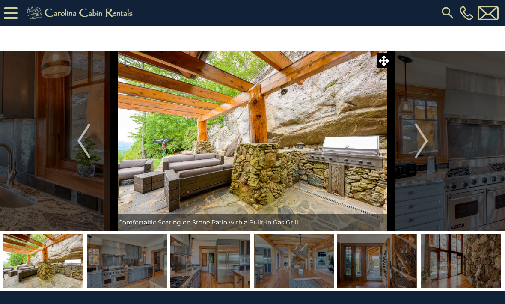
click at [421, 136] on img "Next" at bounding box center [421, 141] width 13 height 34
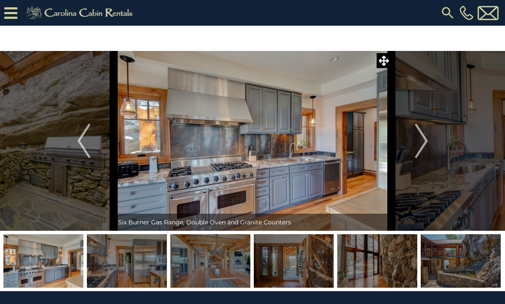
click at [427, 142] on img "Next" at bounding box center [421, 141] width 13 height 34
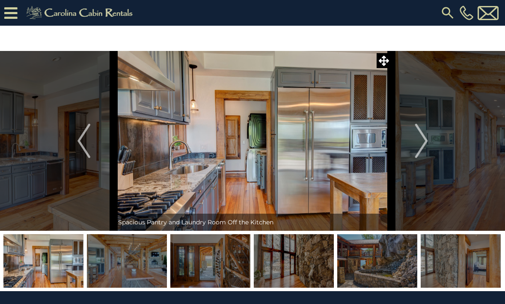
click at [427, 137] on img "Next" at bounding box center [421, 141] width 13 height 34
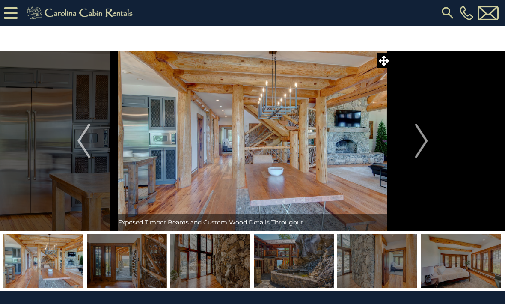
click at [421, 135] on img "Next" at bounding box center [421, 141] width 13 height 34
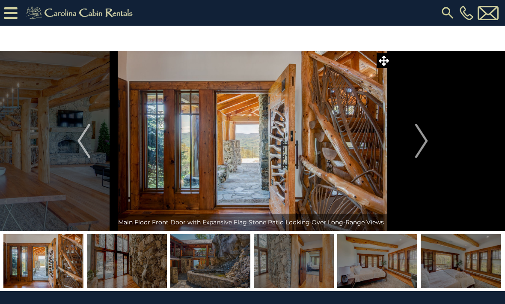
click at [428, 137] on button "Next" at bounding box center [421, 141] width 60 height 180
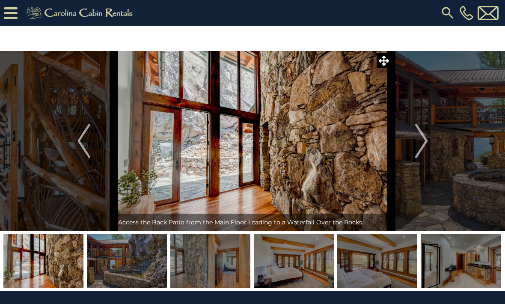
click at [424, 139] on img "Next" at bounding box center [421, 141] width 13 height 34
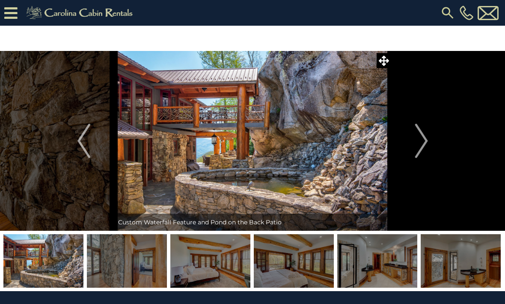
click at [428, 143] on button "Next" at bounding box center [421, 141] width 60 height 180
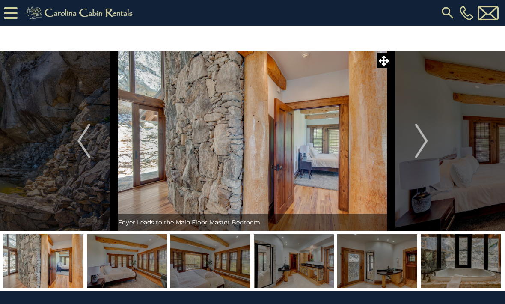
click at [425, 137] on img "Next" at bounding box center [421, 141] width 13 height 34
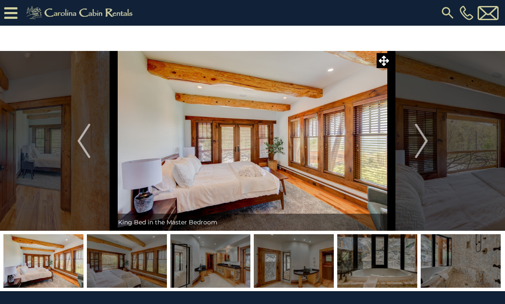
click at [423, 132] on img "Next" at bounding box center [421, 141] width 13 height 34
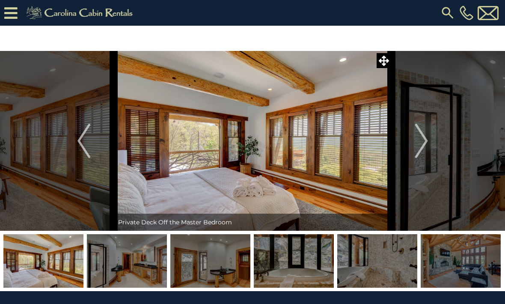
click at [425, 141] on img "Next" at bounding box center [421, 141] width 13 height 34
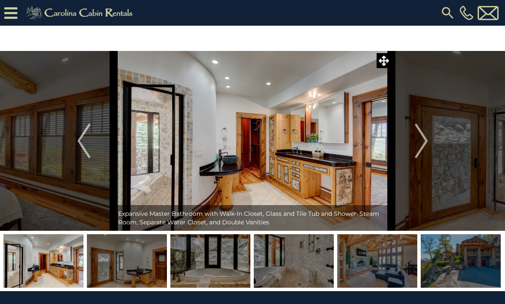
click at [424, 139] on img "Next" at bounding box center [421, 141] width 13 height 34
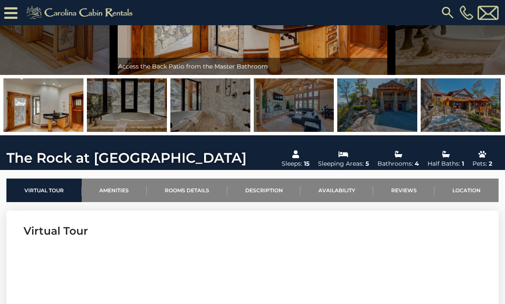
scroll to position [130, 0]
click at [483, 109] on img at bounding box center [461, 104] width 80 height 53
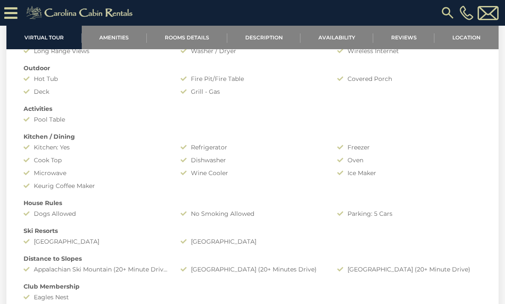
scroll to position [489, 0]
